Goal: Transaction & Acquisition: Purchase product/service

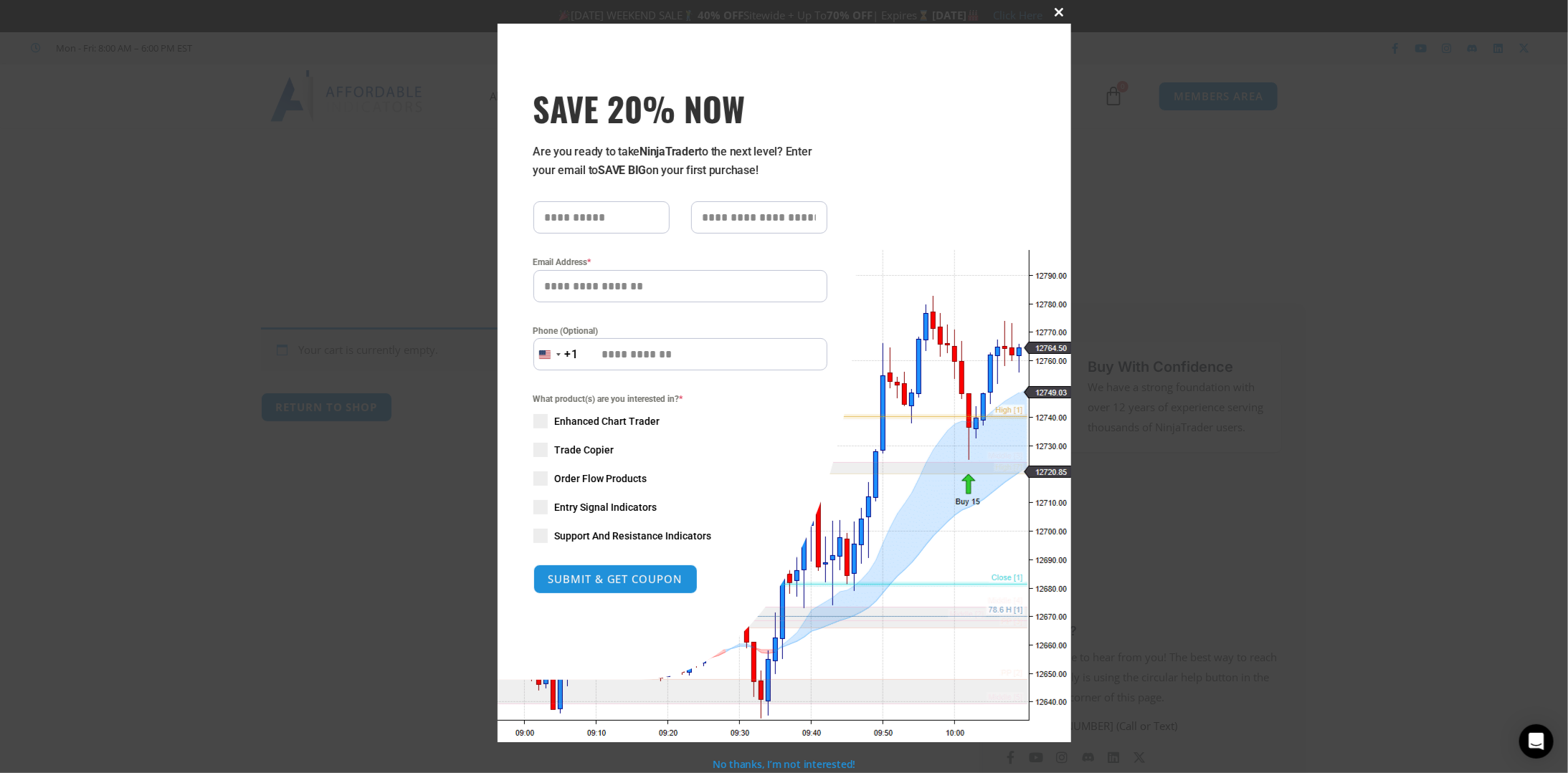
click at [1059, 11] on span at bounding box center [1059, 12] width 23 height 9
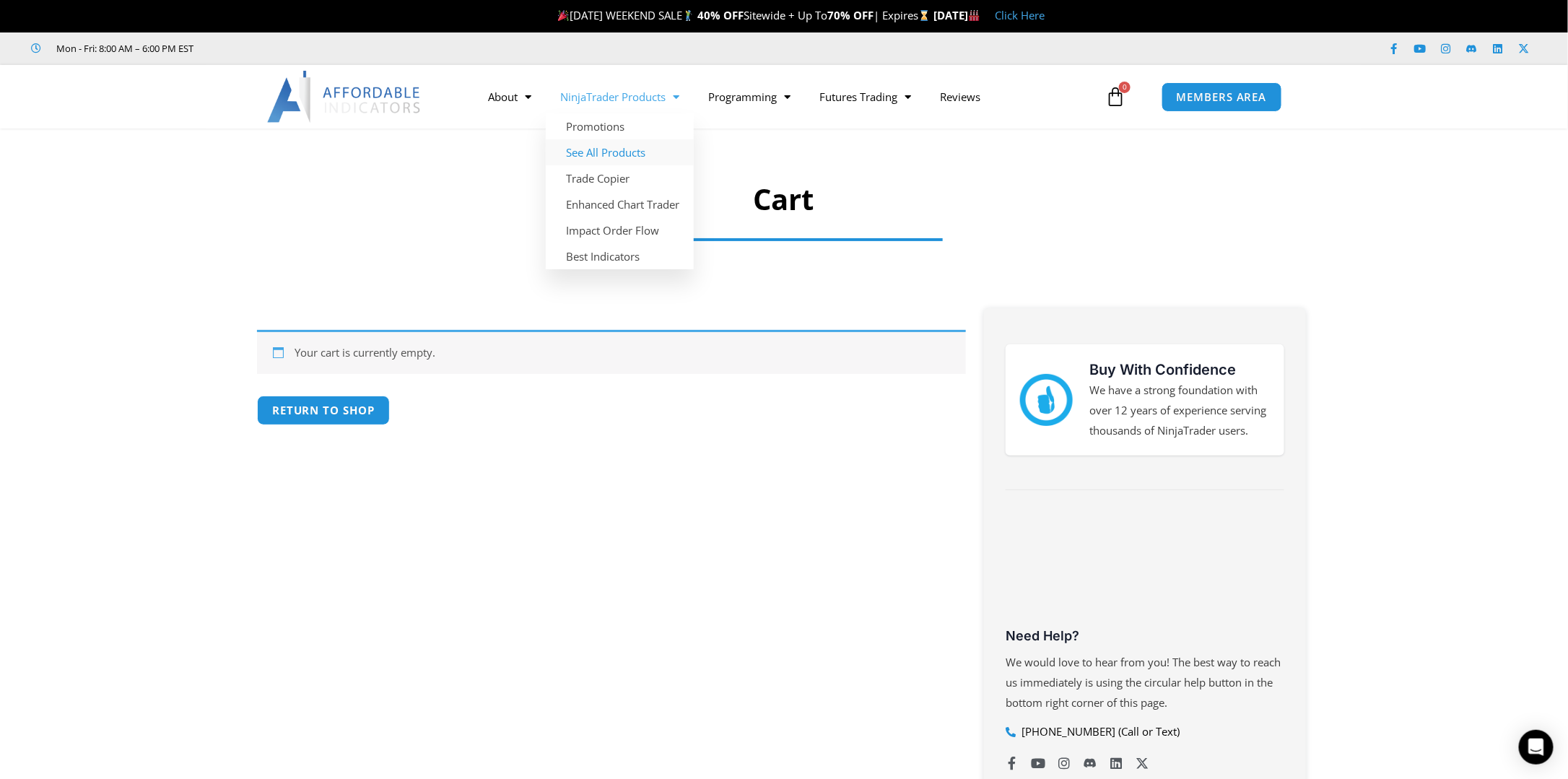
click at [615, 153] on link "See All Products" at bounding box center [620, 152] width 148 height 26
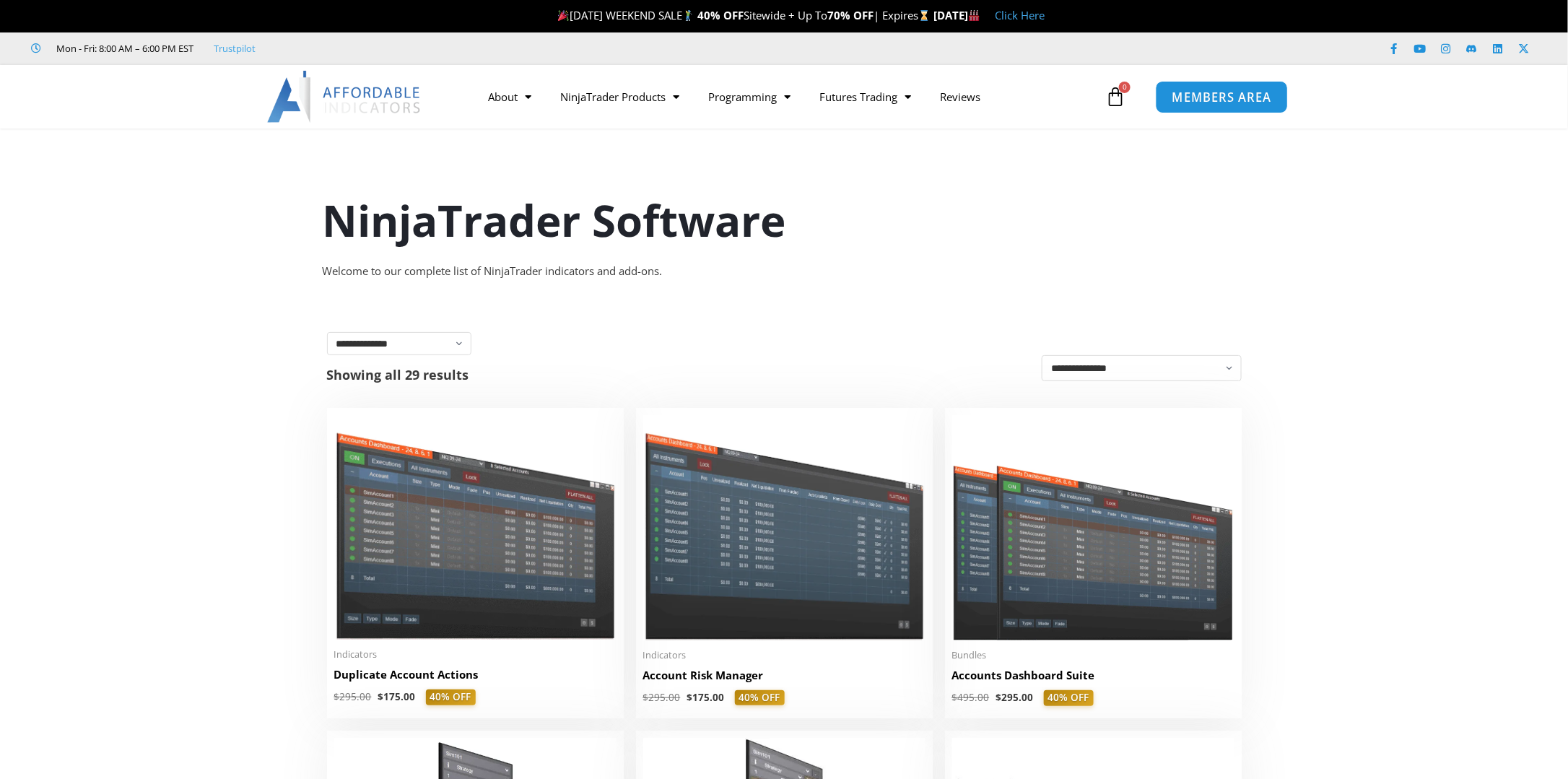
click at [1248, 91] on span "MEMBERS AREA" at bounding box center [1222, 97] width 99 height 13
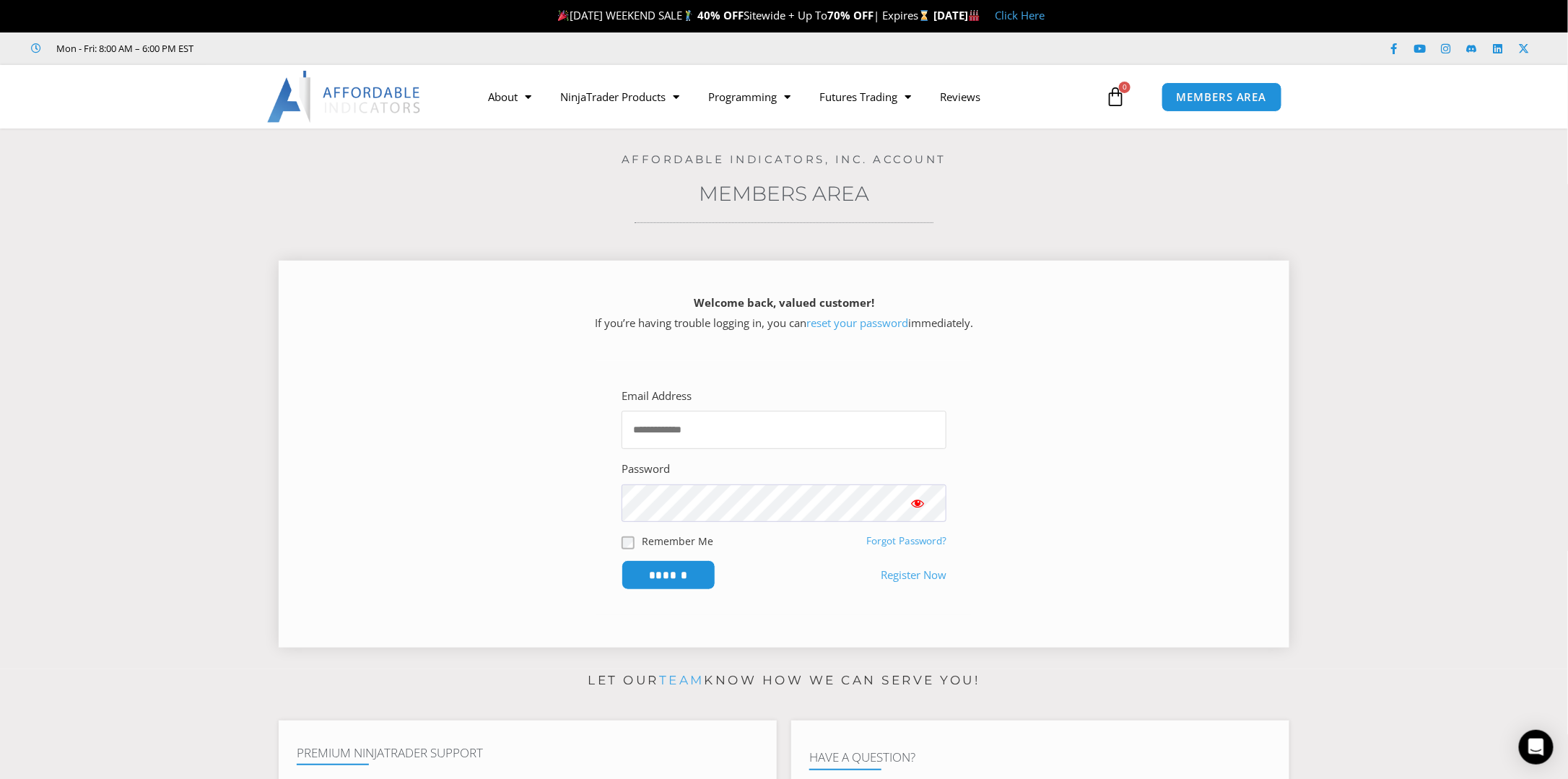
click at [659, 429] on input "Email Address" at bounding box center [784, 430] width 325 height 38
type input "**********"
click at [643, 572] on input "******" at bounding box center [669, 575] width 99 height 31
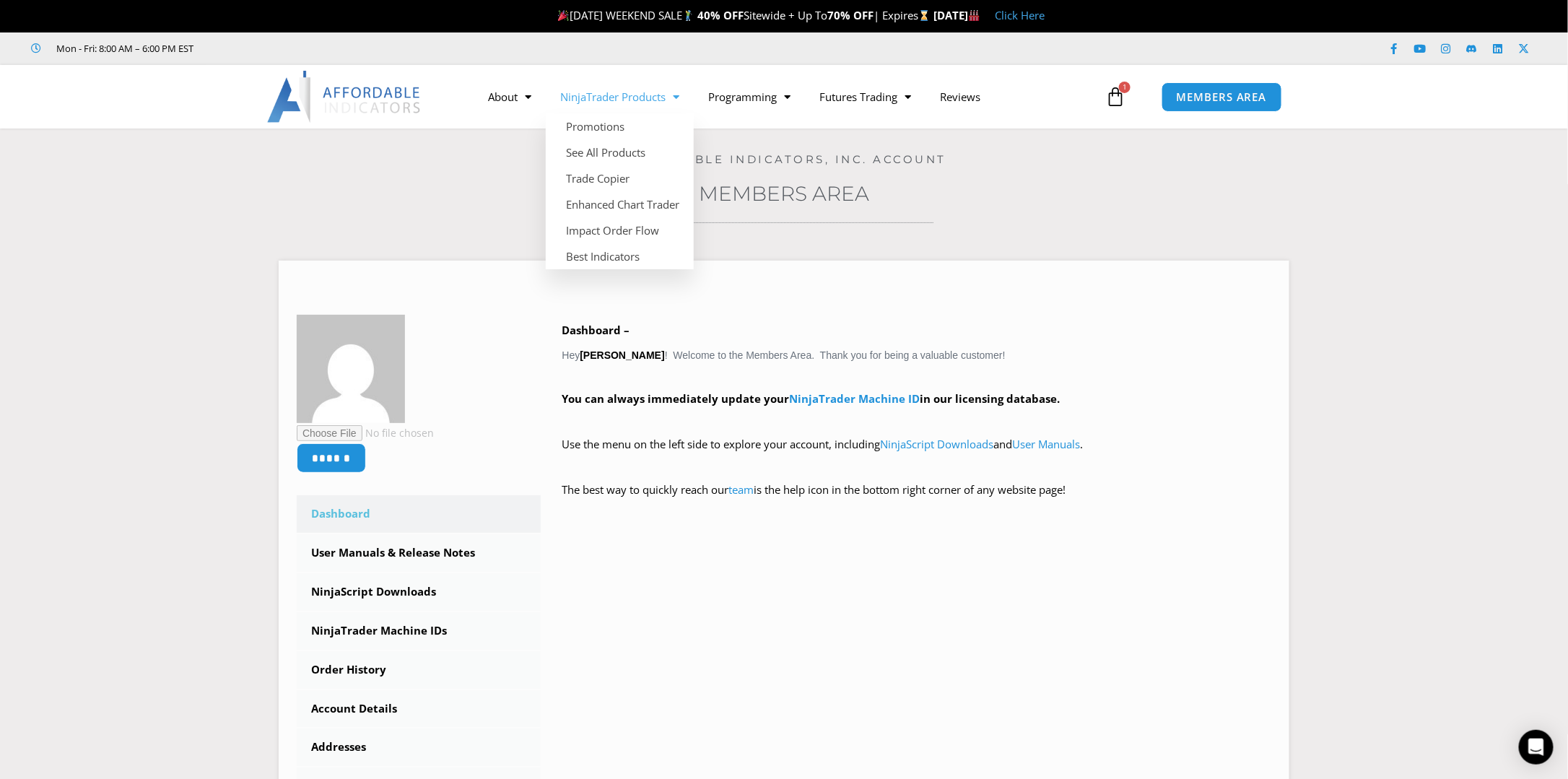
click at [594, 92] on link "NinjaTrader Products" at bounding box center [620, 97] width 148 height 33
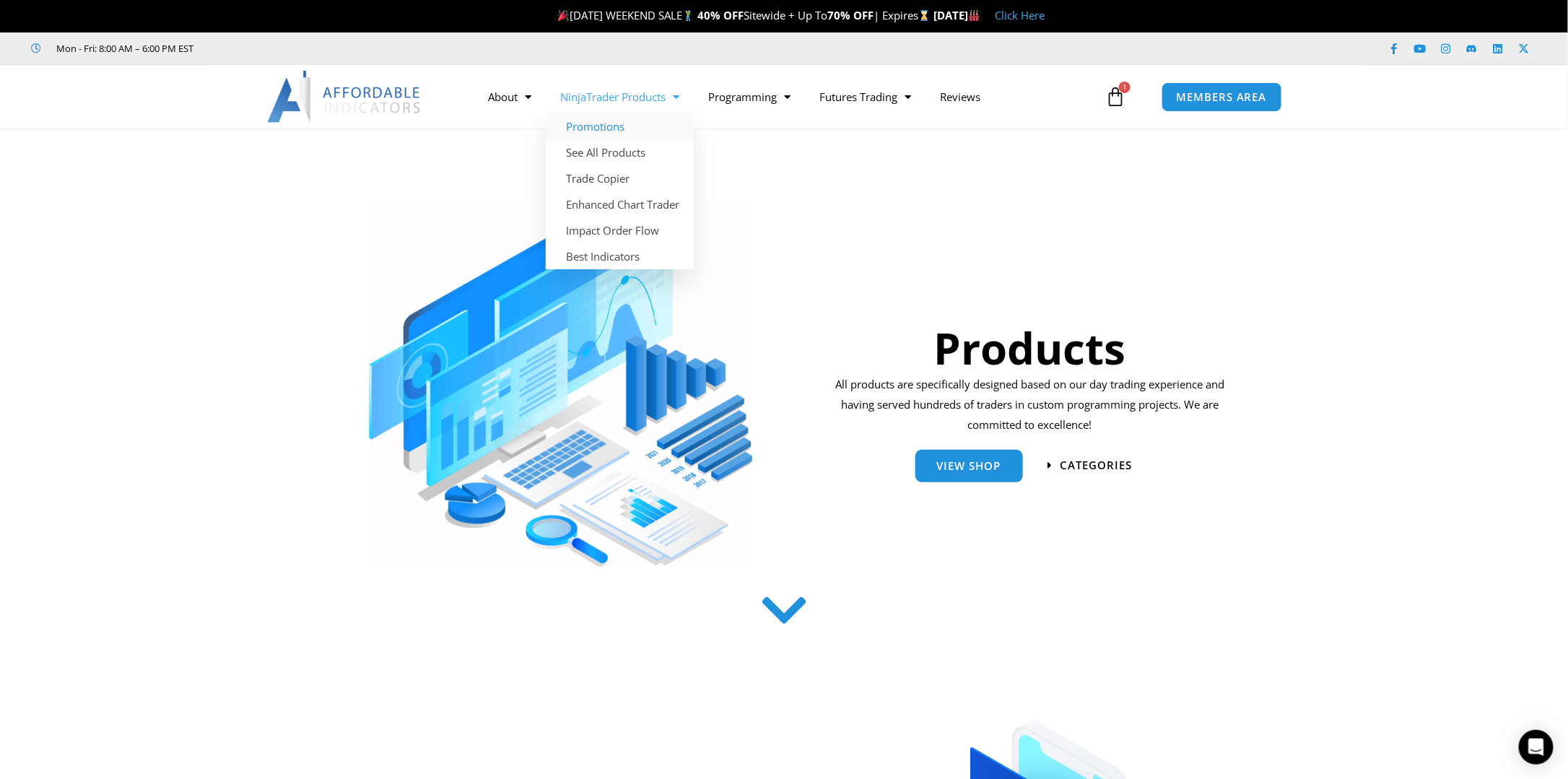
click at [604, 123] on link "Promotions" at bounding box center [620, 126] width 148 height 26
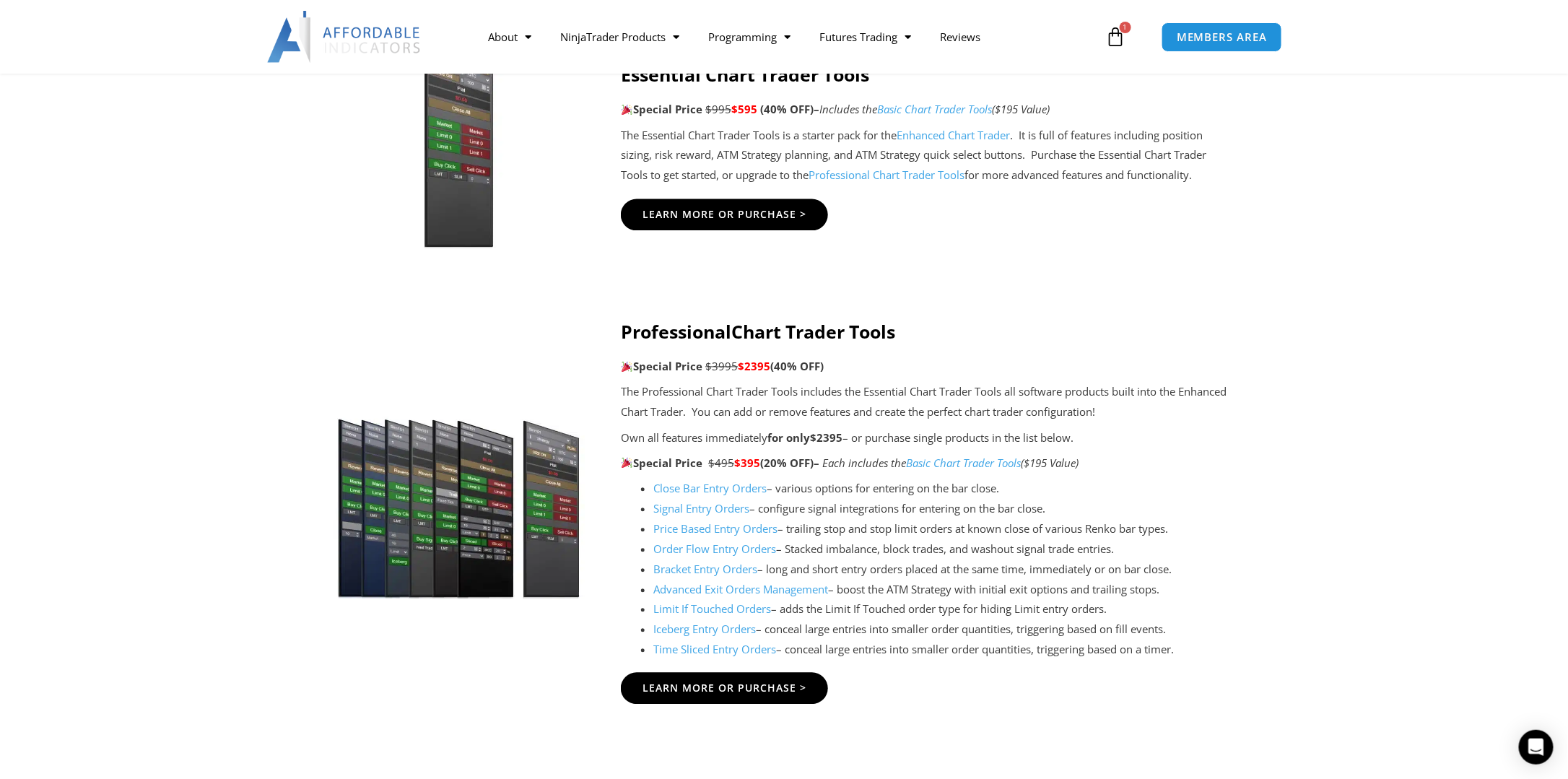
scroll to position [1373, 0]
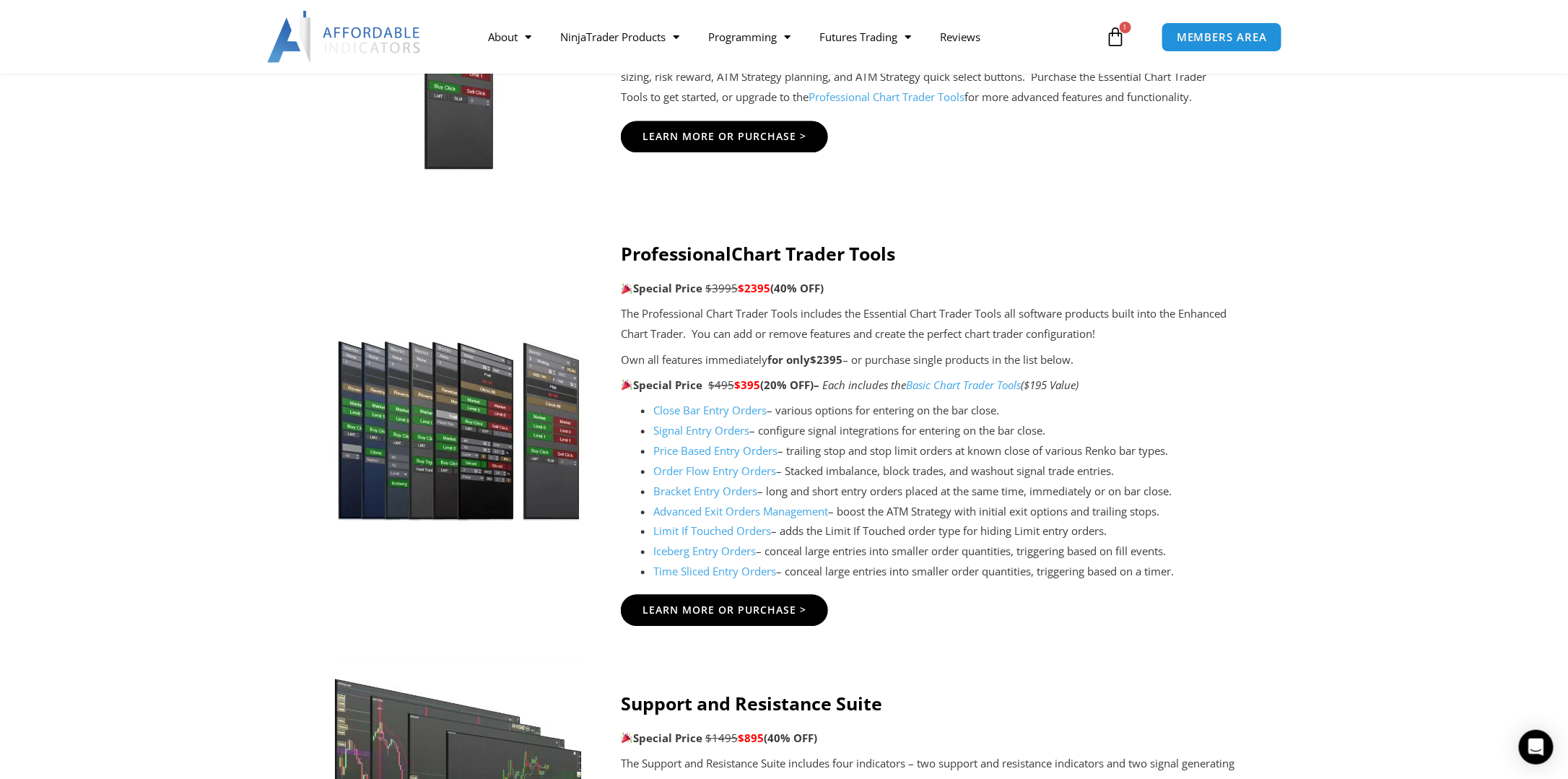
click at [699, 448] on link "Price Based Entry Orders" at bounding box center [716, 451] width 124 height 15
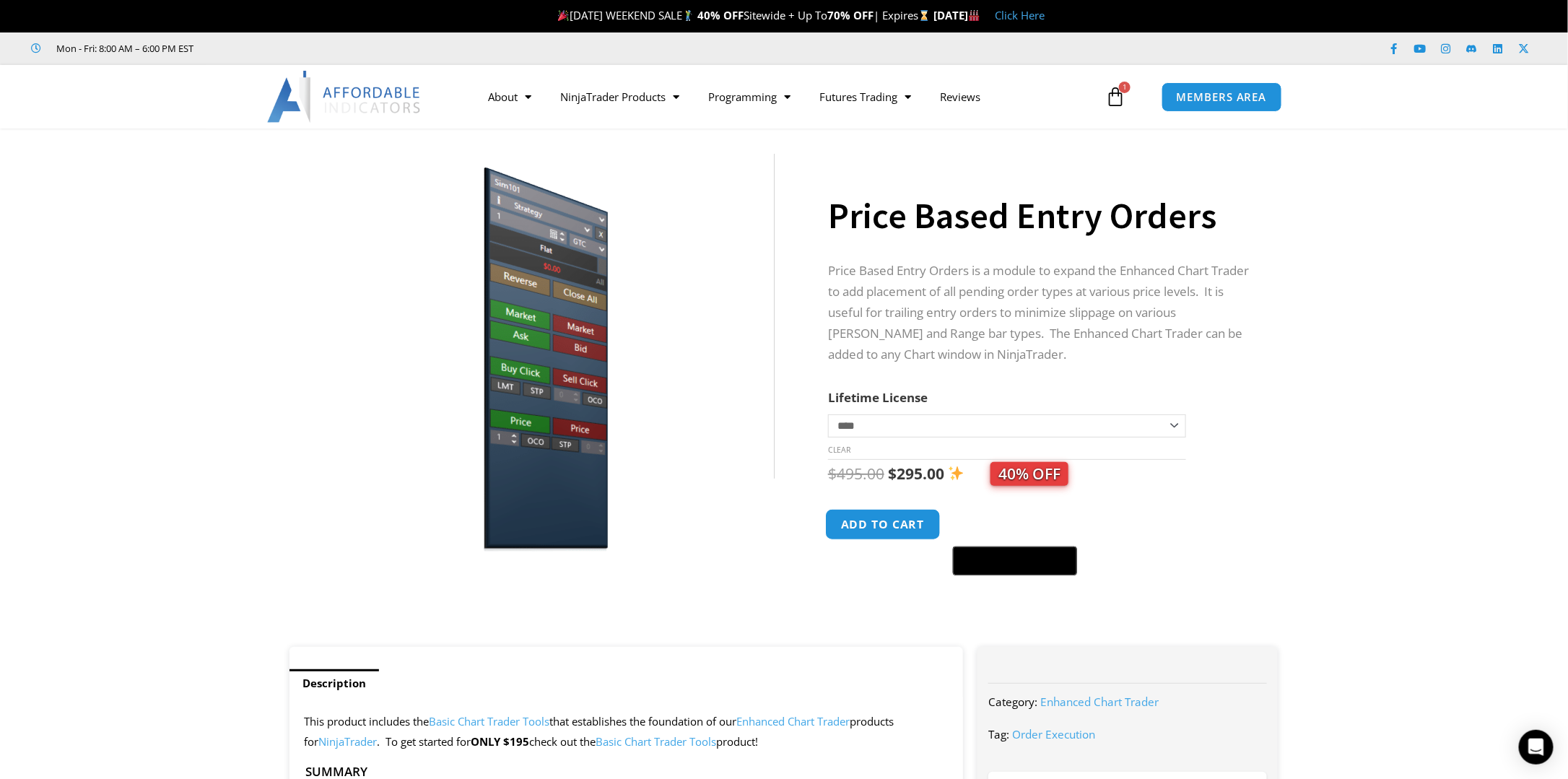
click at [868, 521] on button "Add to cart" at bounding box center [882, 525] width 115 height 31
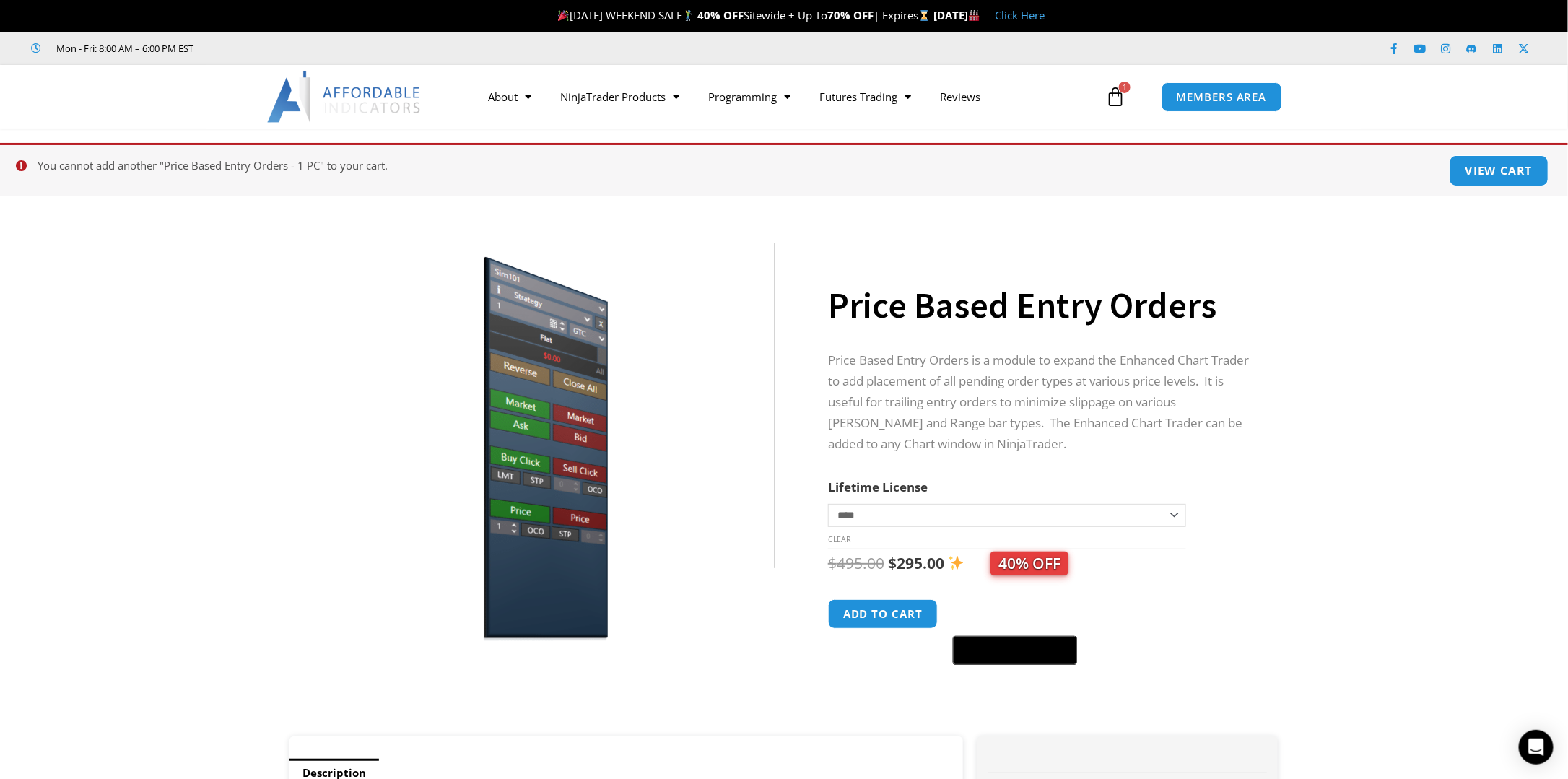
click at [1502, 167] on link "View cart" at bounding box center [1499, 171] width 100 height 31
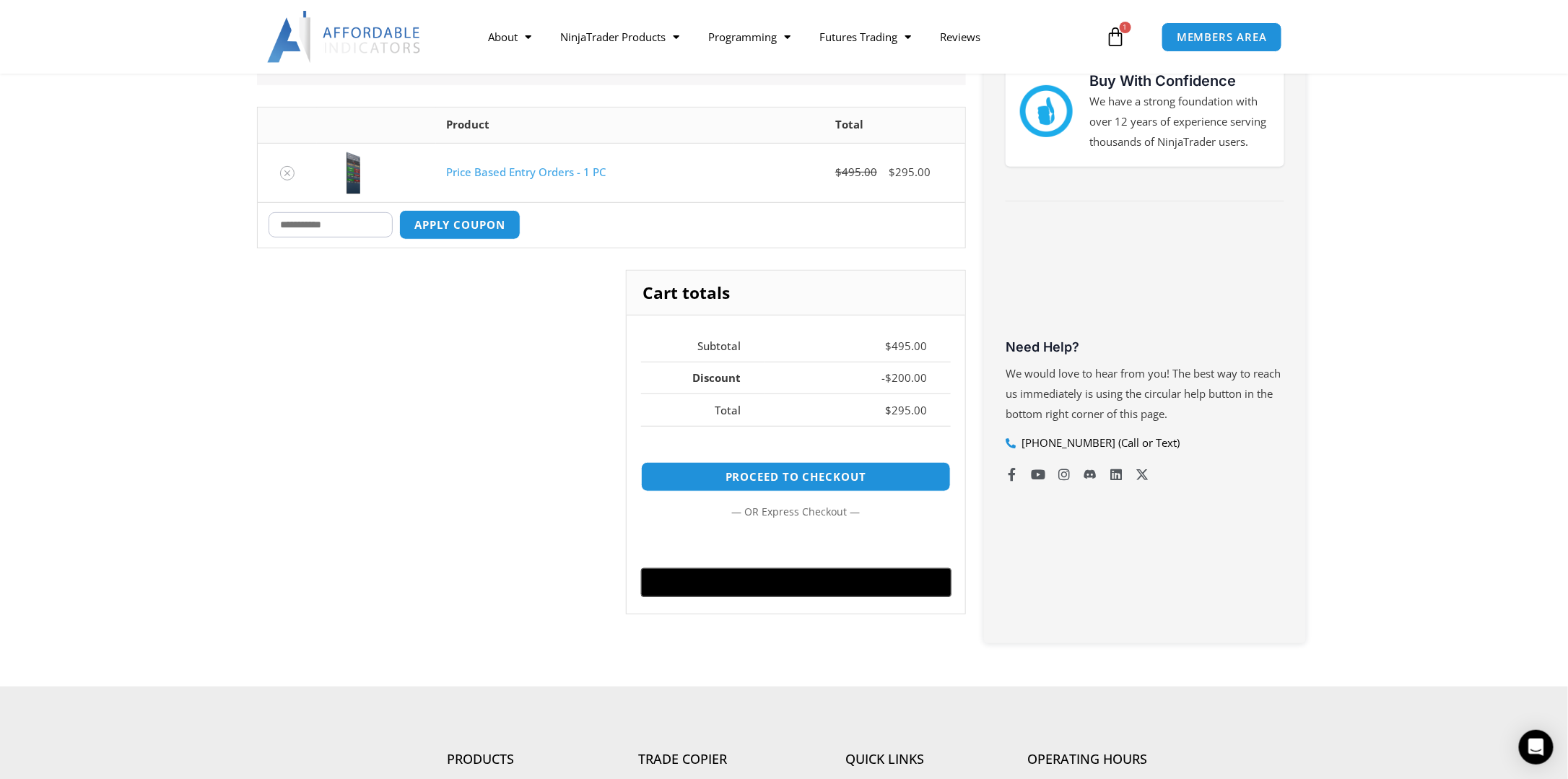
scroll to position [216, 0]
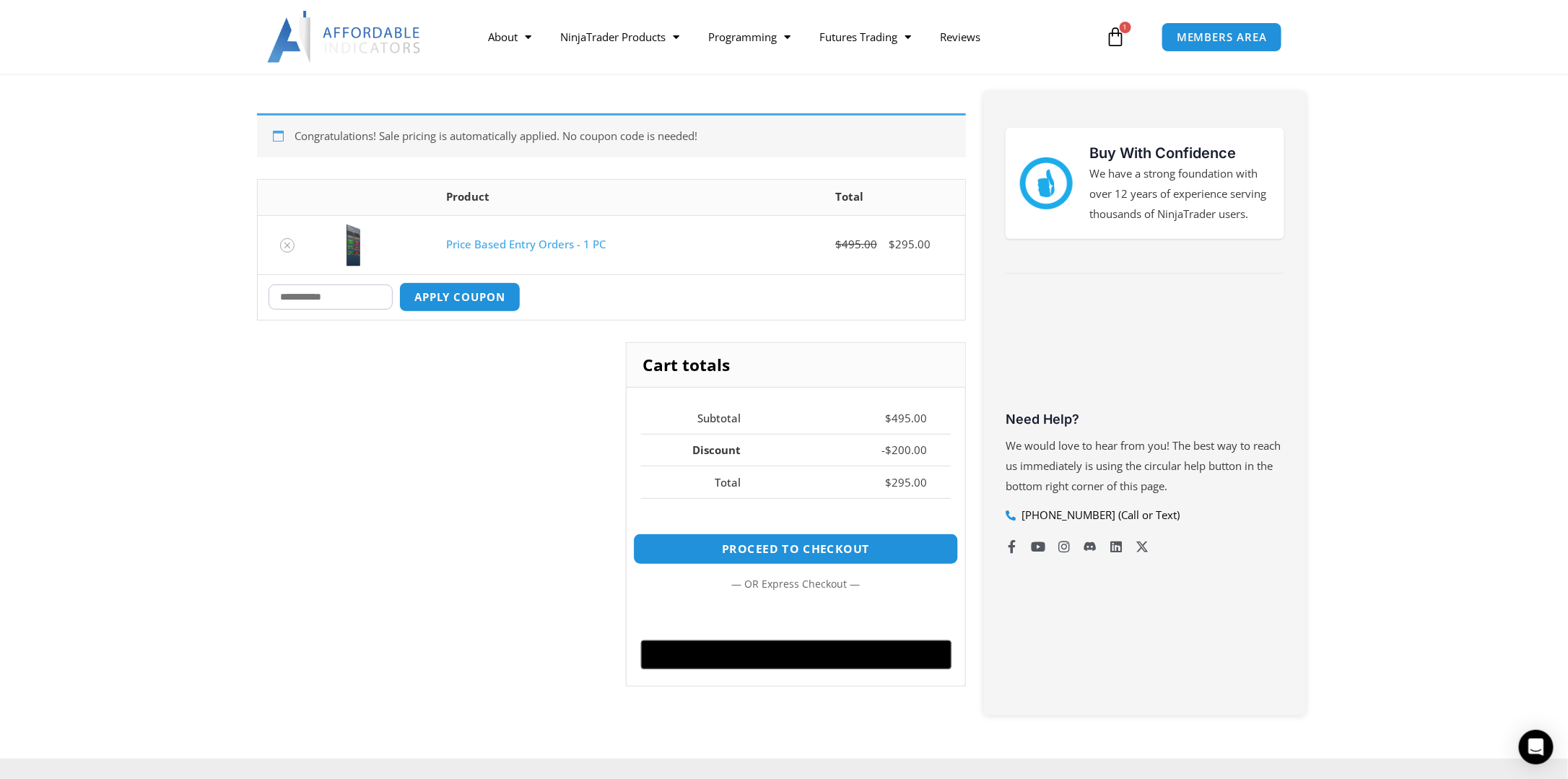
click at [759, 544] on link "Proceed to checkout" at bounding box center [796, 549] width 326 height 31
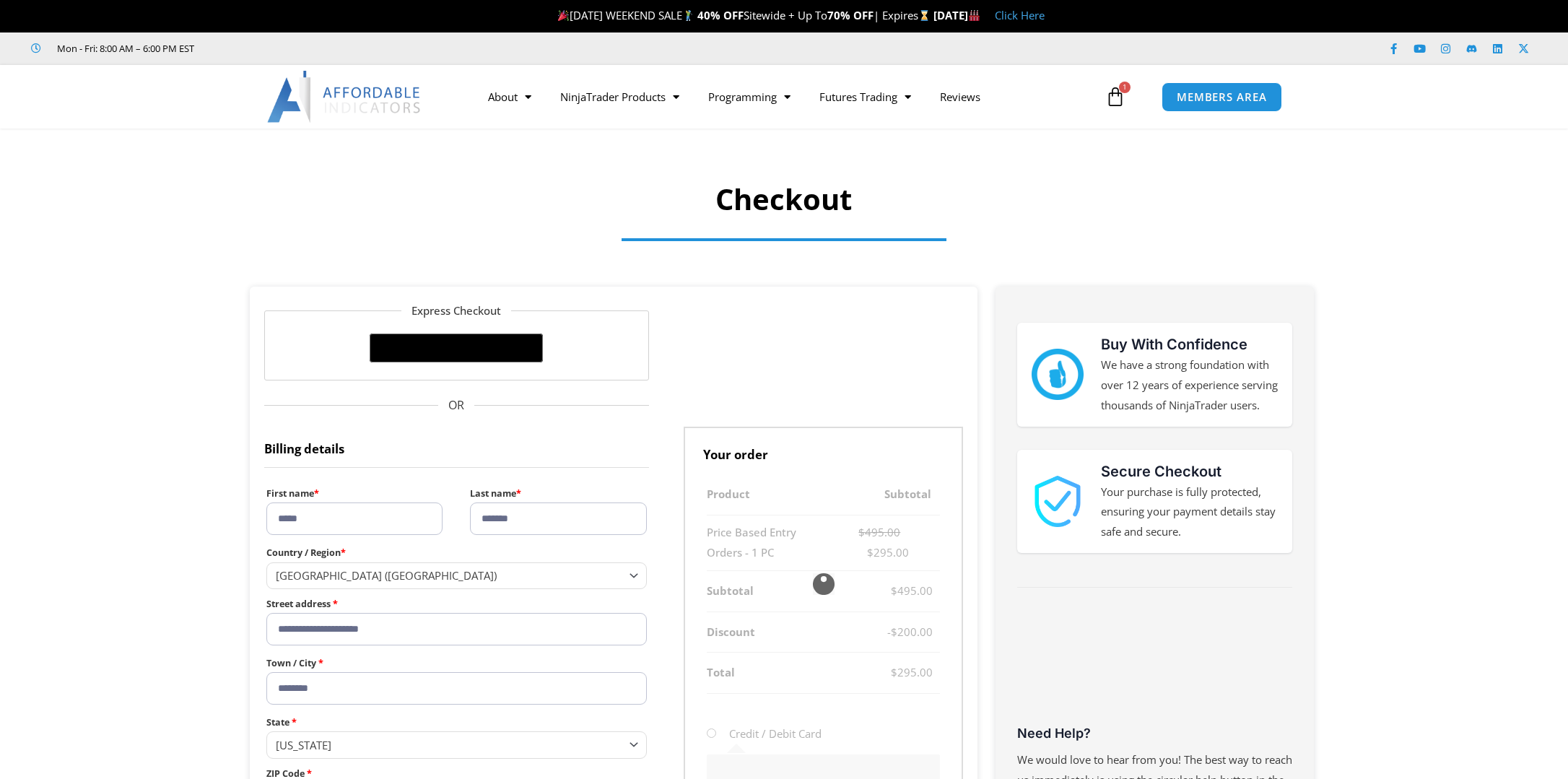
select select "**"
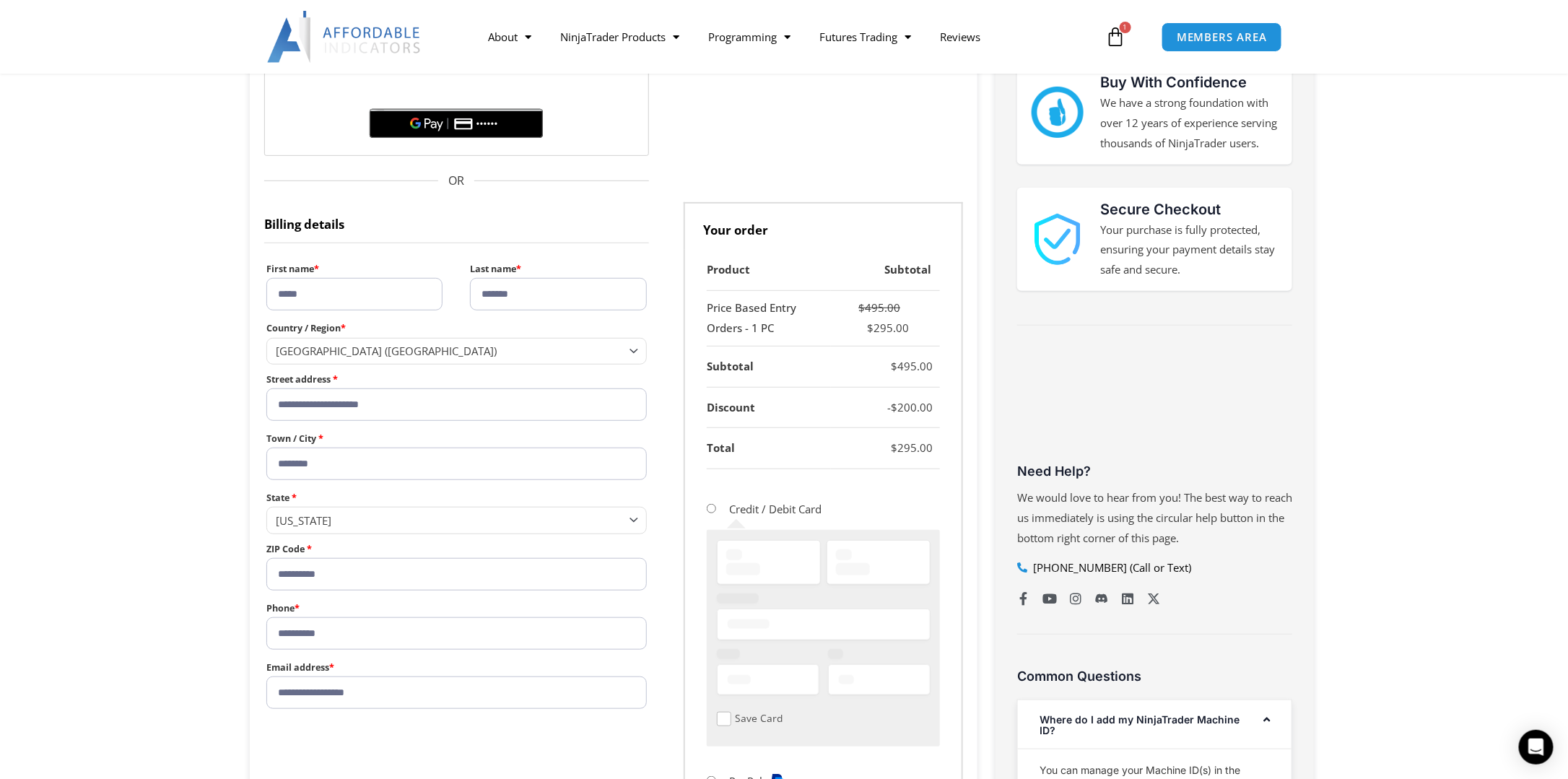
scroll to position [289, 0]
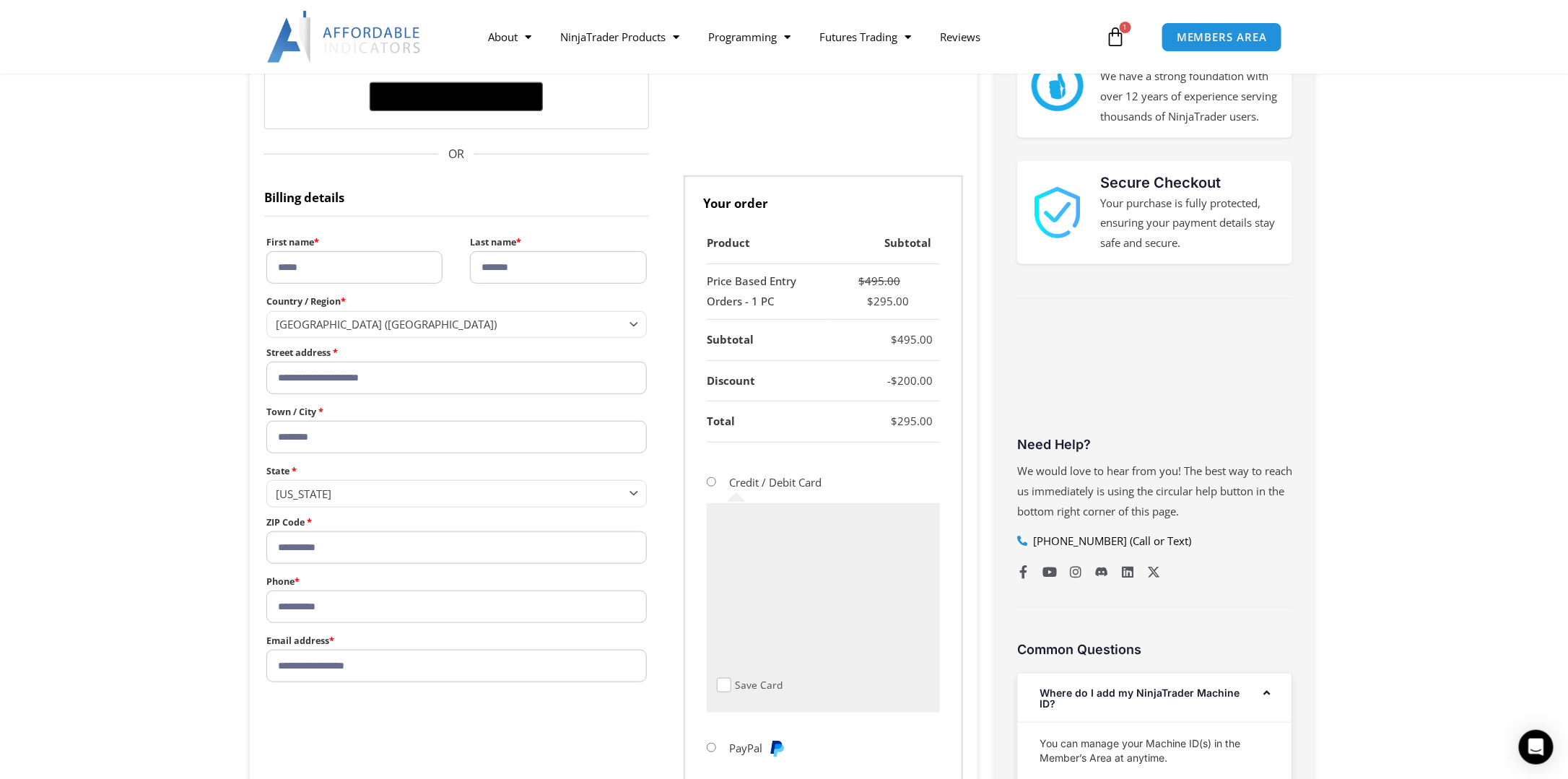
click at [848, 721] on li "Credit / Debit Card Save Card" at bounding box center [823, 598] width 233 height 266
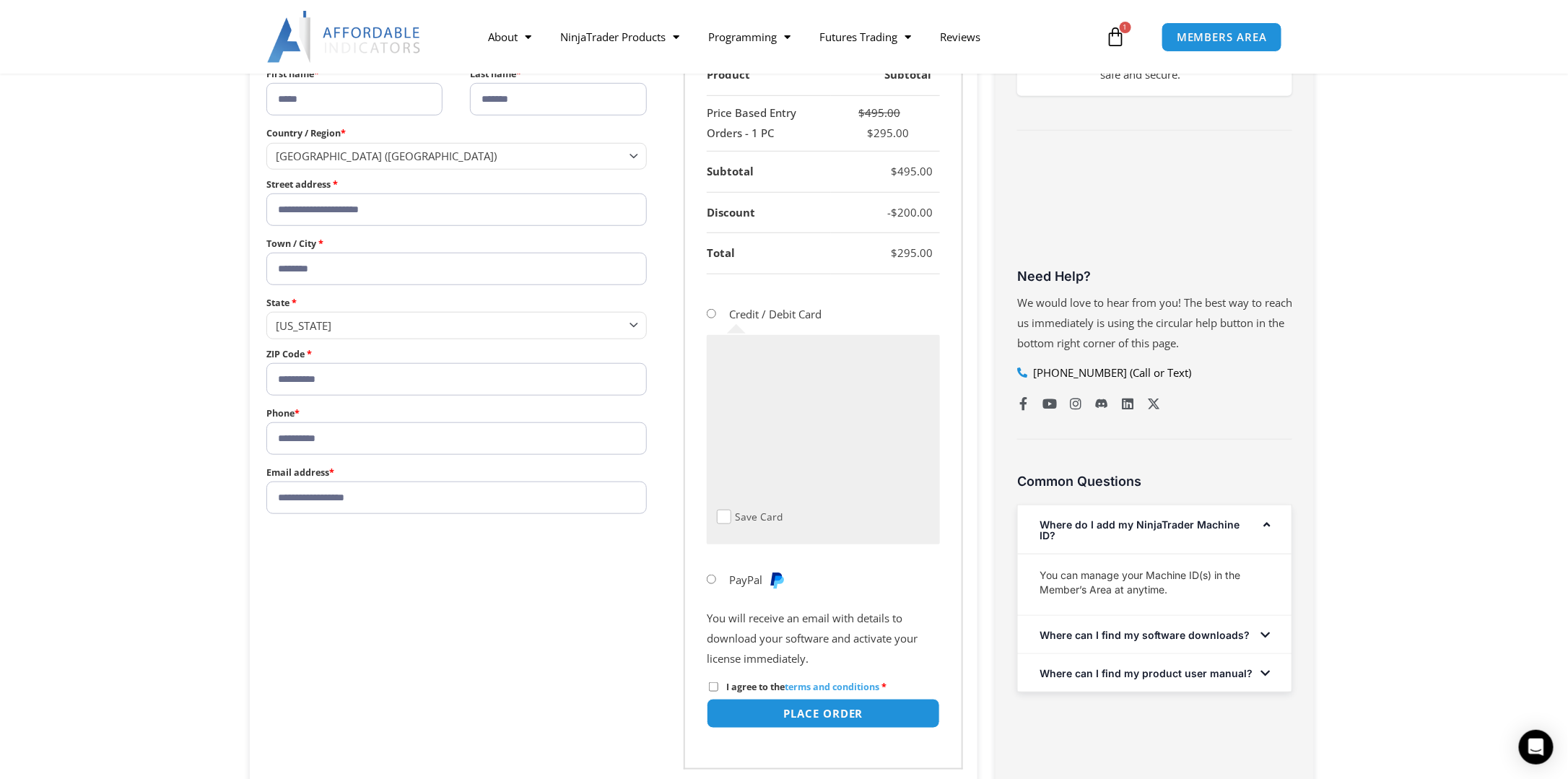
scroll to position [505, 0]
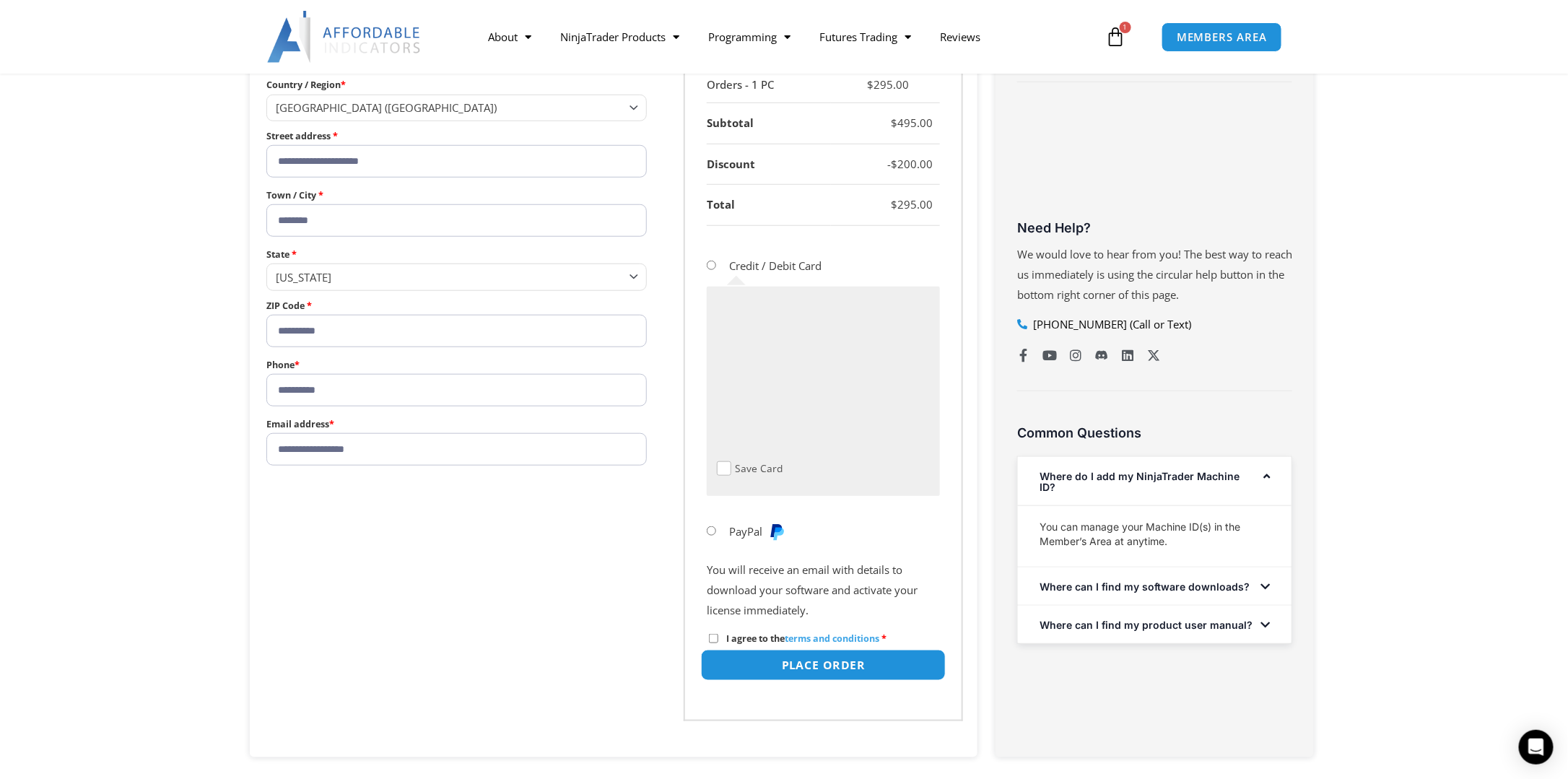
click at [832, 663] on button "Place order" at bounding box center [823, 665] width 244 height 31
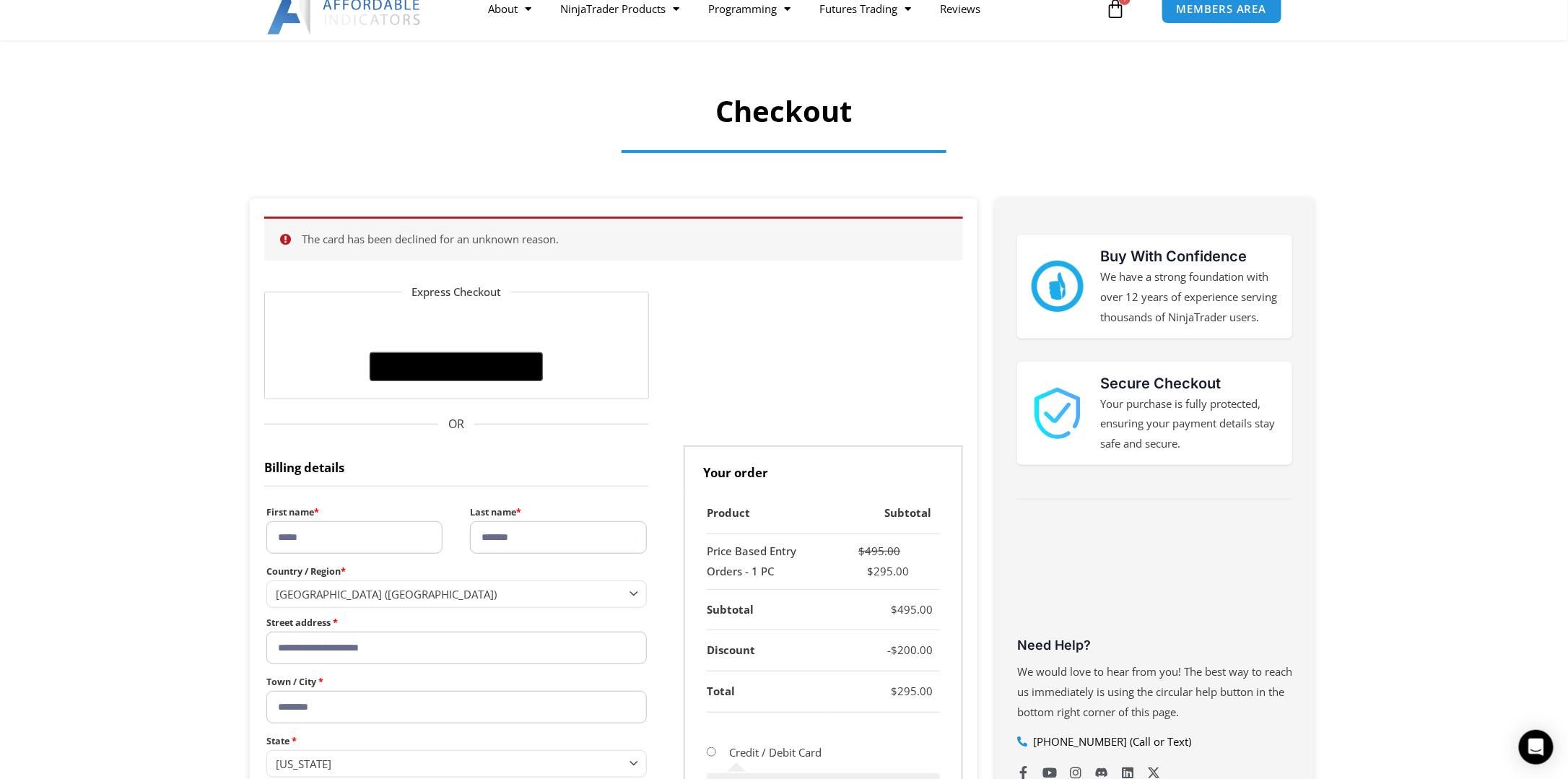
scroll to position [0, 0]
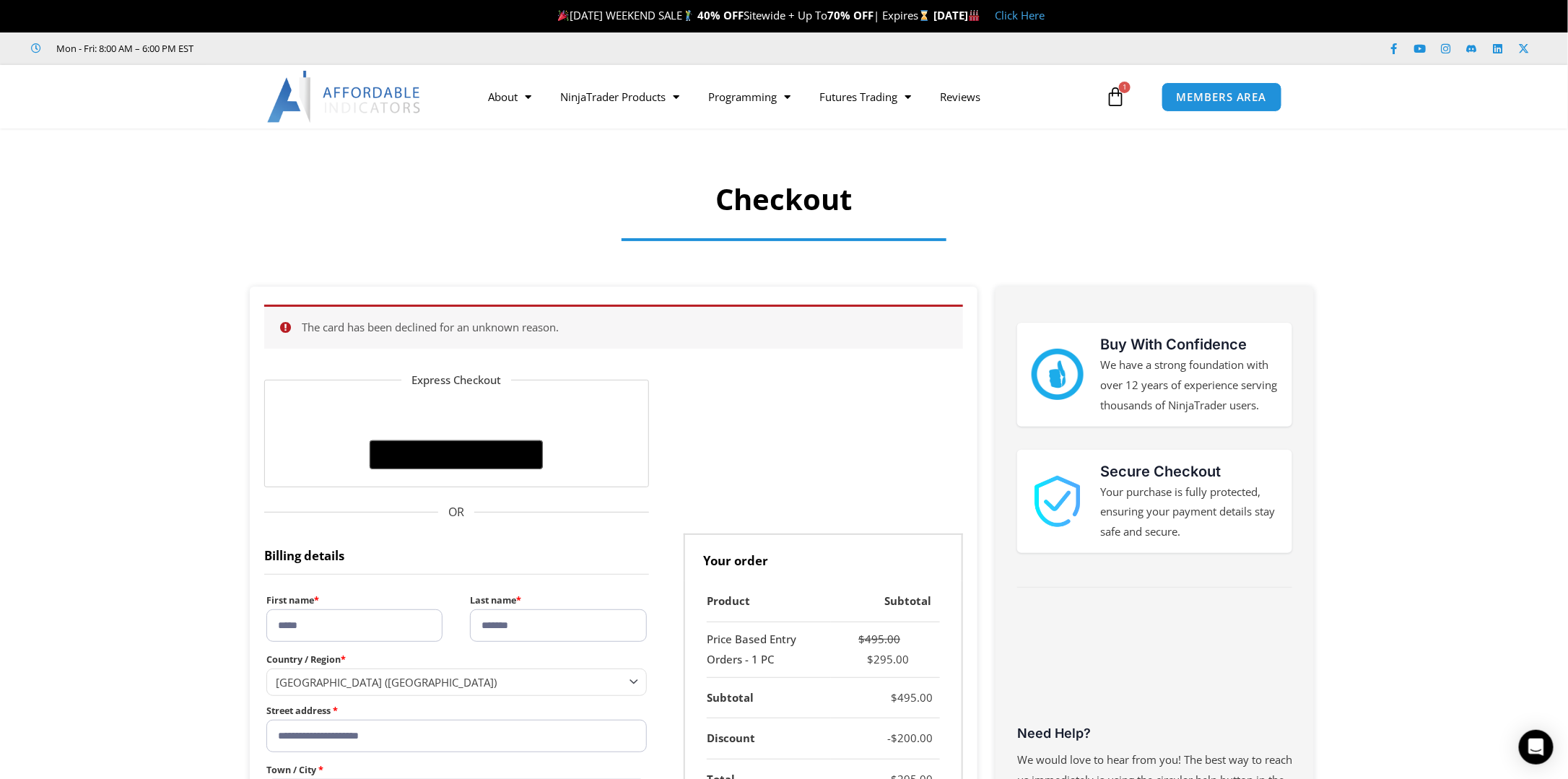
drag, startPoint x: 310, startPoint y: 630, endPoint x: 74, endPoint y: 586, distance: 240.1
type input "**"
type input "****"
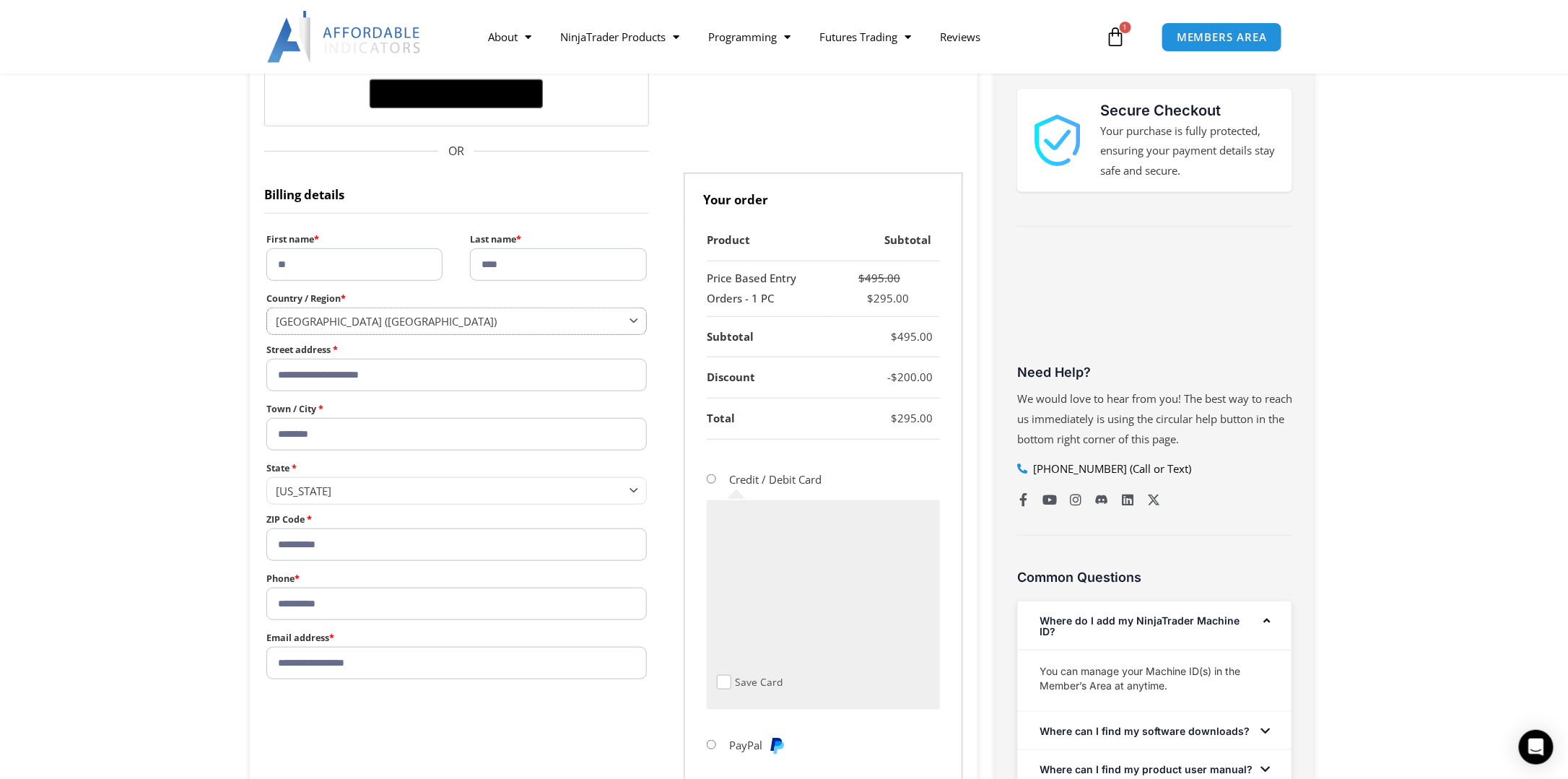
scroll to position [434, 0]
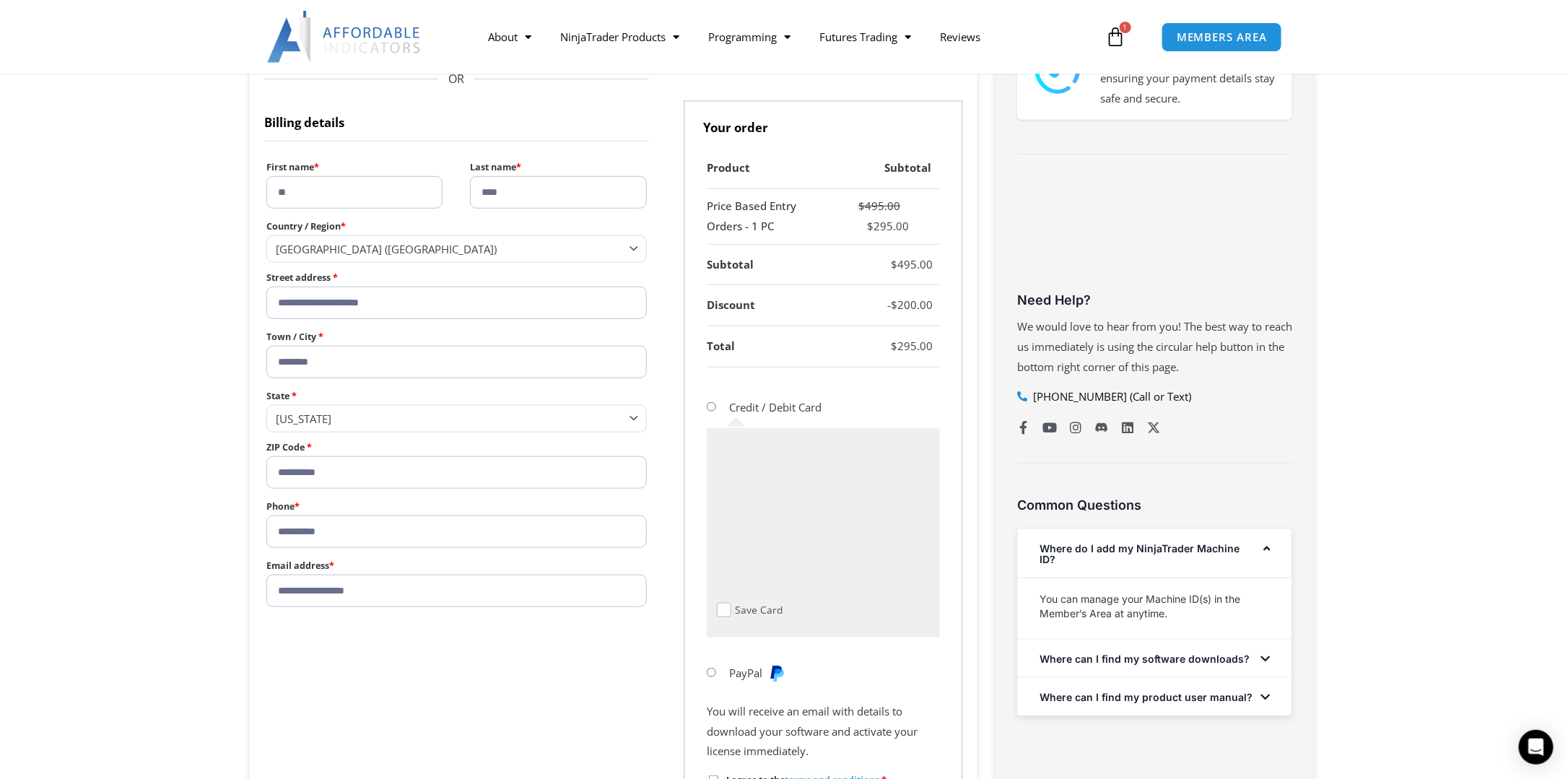
click at [962, 383] on div "Product Subtotal Price Based Entry Orders - 1 PC $ 495.00 $ 295.00 Subtotal $ 4…" at bounding box center [823, 505] width 279 height 715
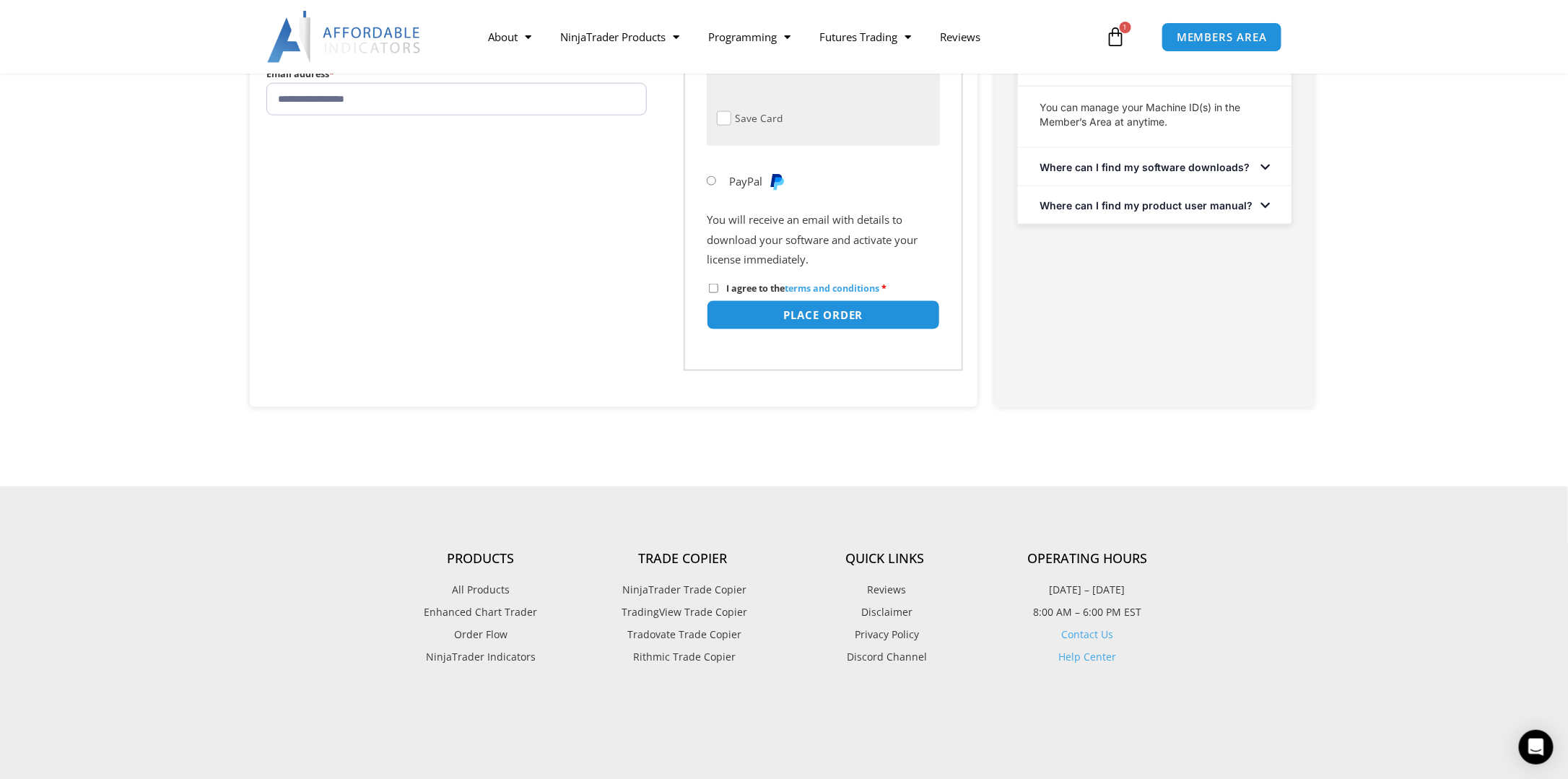
scroll to position [795, 0]
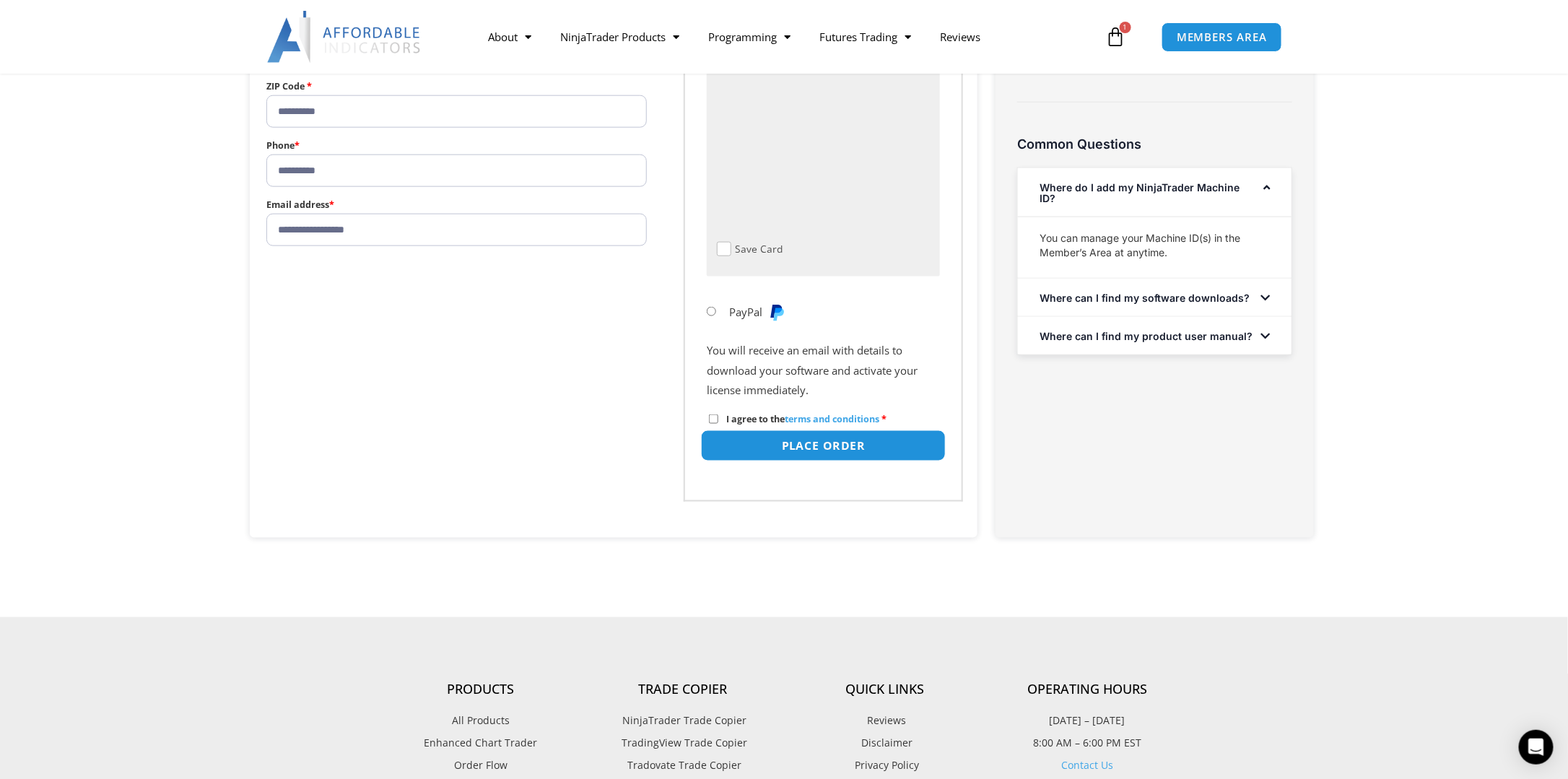
click at [844, 446] on button "Place order" at bounding box center [823, 446] width 244 height 31
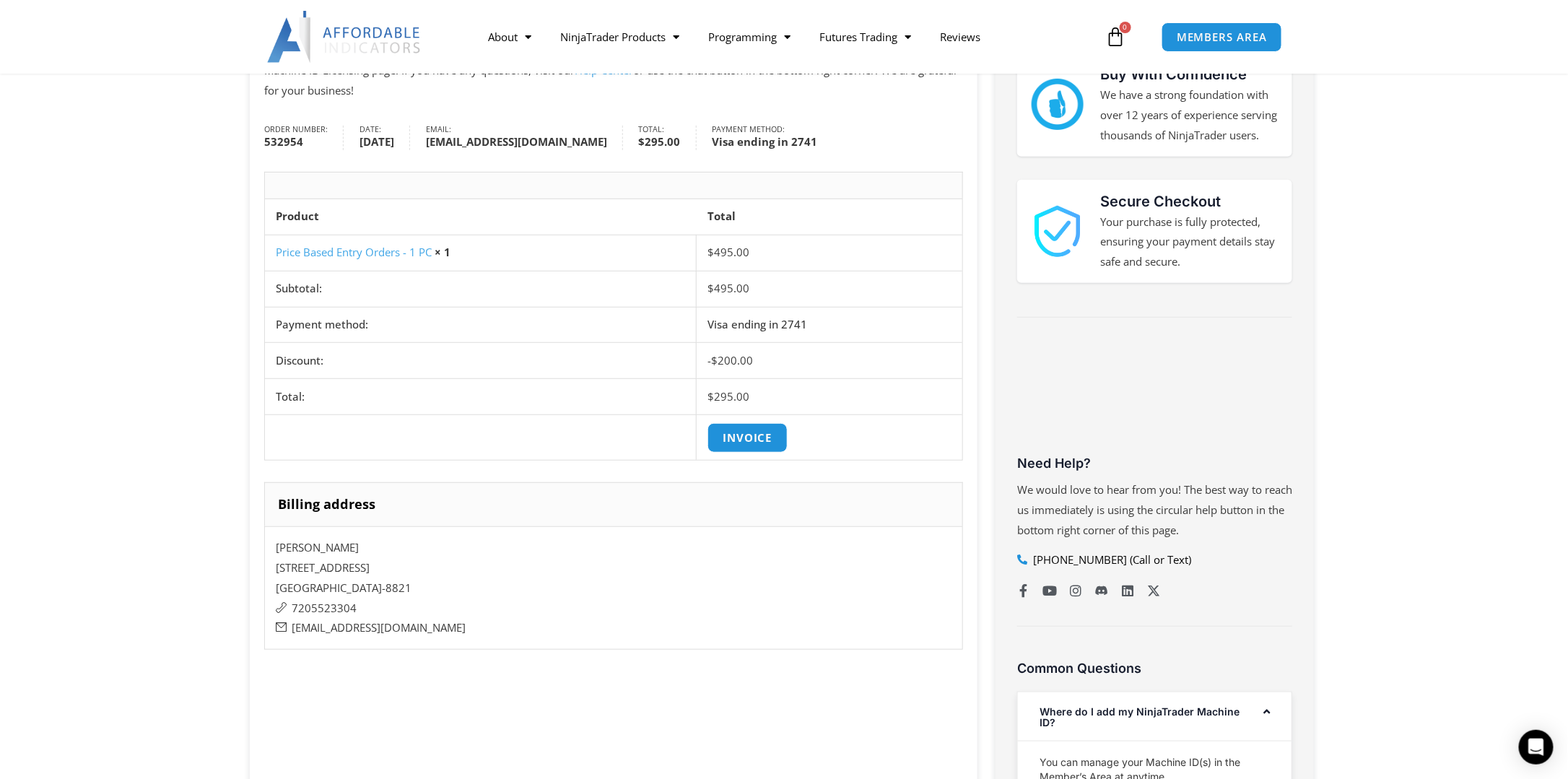
scroll to position [289, 0]
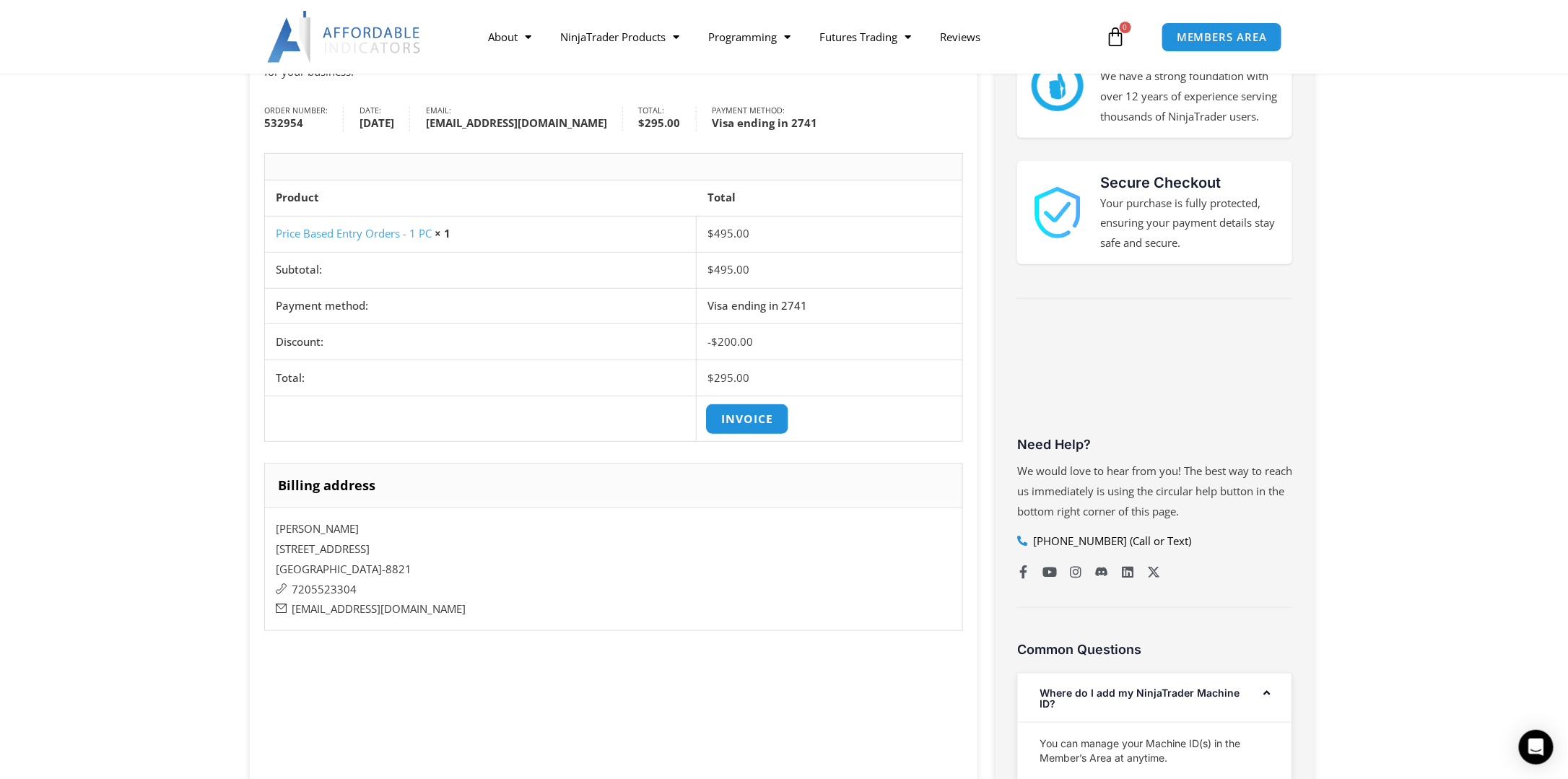
click at [762, 420] on link "Invoice" at bounding box center [747, 419] width 83 height 31
click at [761, 408] on link "Invoice" at bounding box center [747, 419] width 83 height 31
click at [1371, 231] on section "[PERSON_NAME], thanks for your order! You will receive an email with instructio…" at bounding box center [784, 487] width 1568 height 979
